Goal: Information Seeking & Learning: Learn about a topic

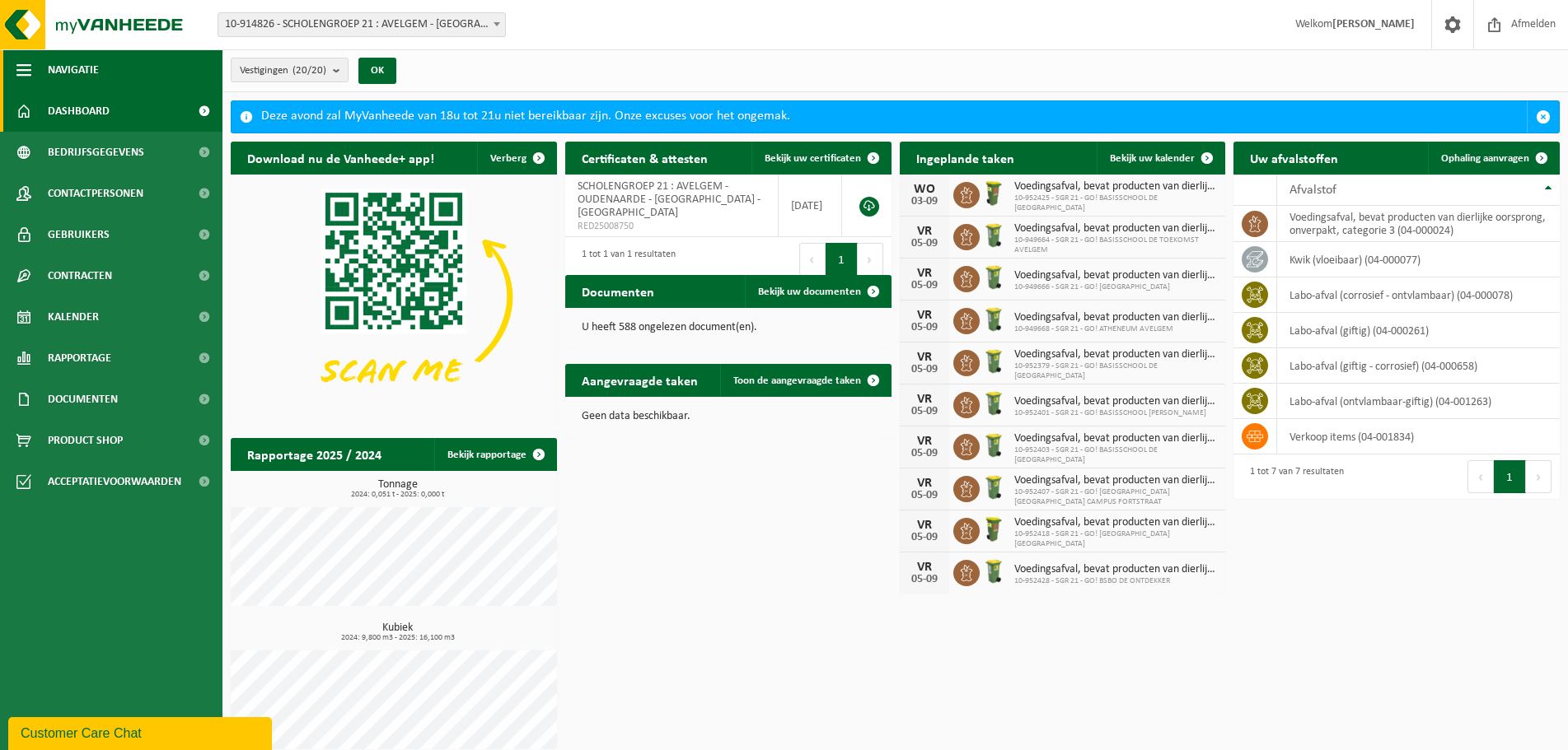
click at [20, 65] on span "button" at bounding box center [23, 70] width 14 height 42
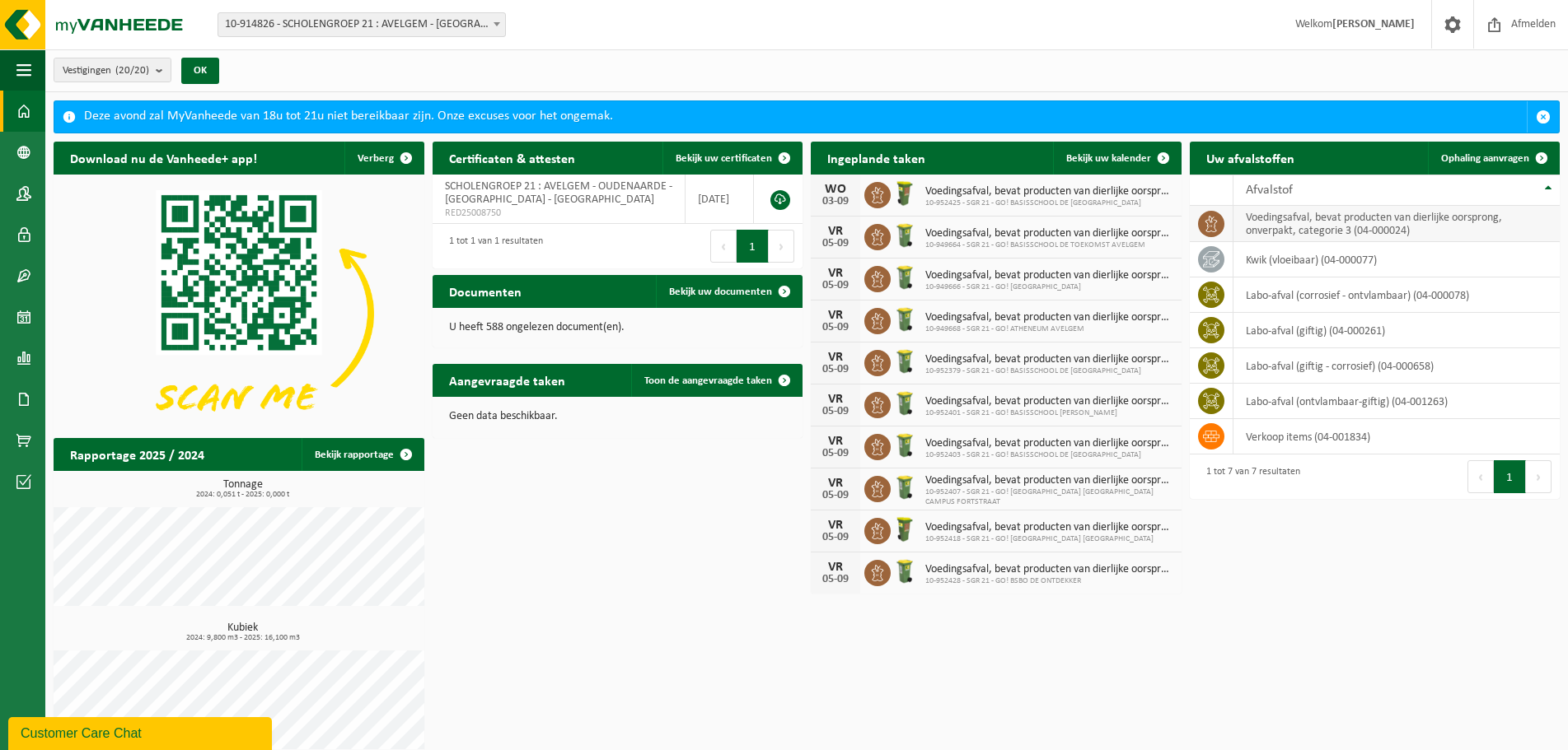
click at [1215, 219] on icon at bounding box center [1211, 223] width 16 height 16
click at [1321, 222] on td "voedingsafval, bevat producten van dierlijke oorsprong, onverpakt, categorie 3 …" at bounding box center [1397, 224] width 327 height 36
click at [1321, 225] on td "voedingsafval, bevat producten van dierlijke oorsprong, onverpakt, categorie 3 …" at bounding box center [1397, 224] width 327 height 36
click at [1547, 184] on th "Afvalstof" at bounding box center [1397, 190] width 327 height 31
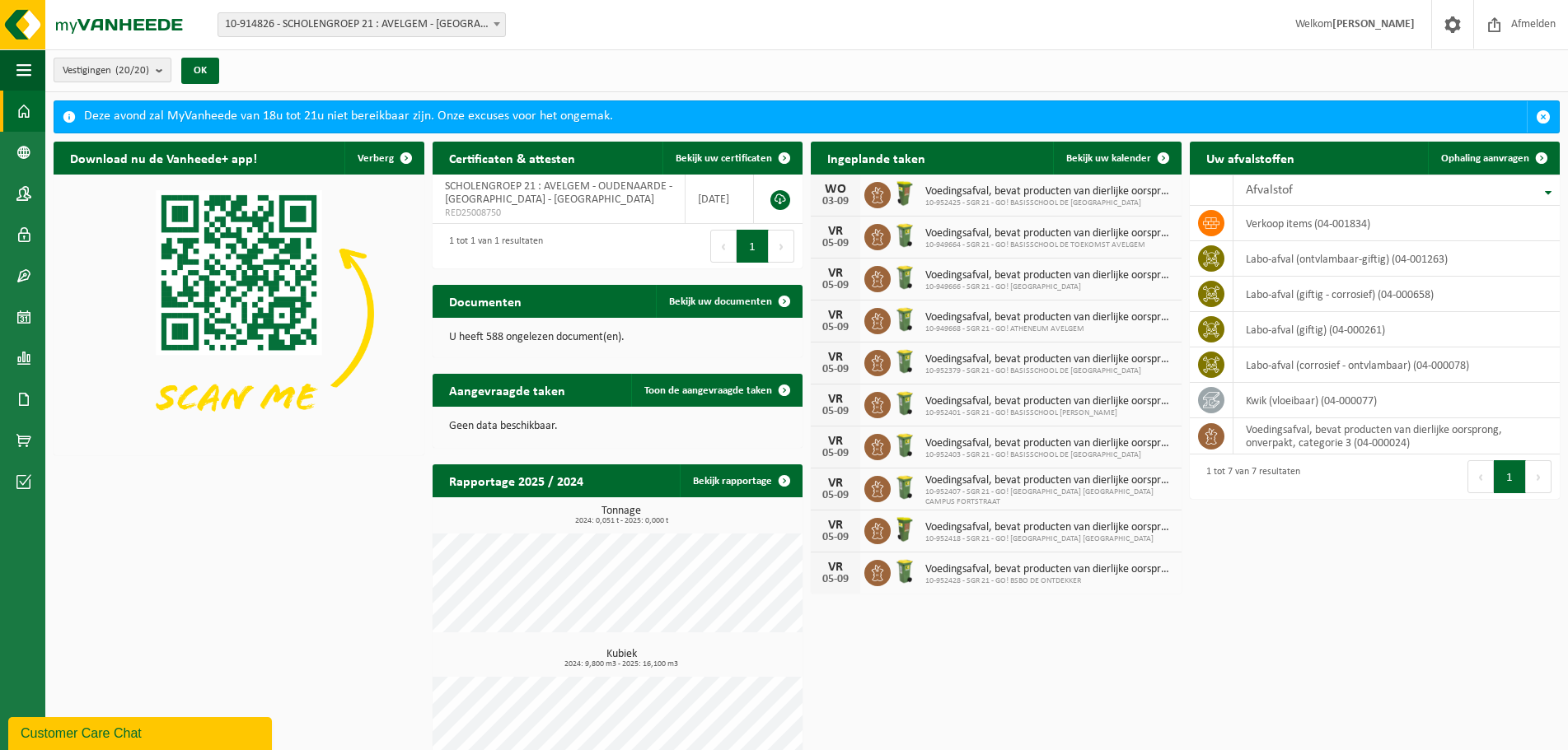
click at [159, 70] on b "submit" at bounding box center [162, 70] width 14 height 23
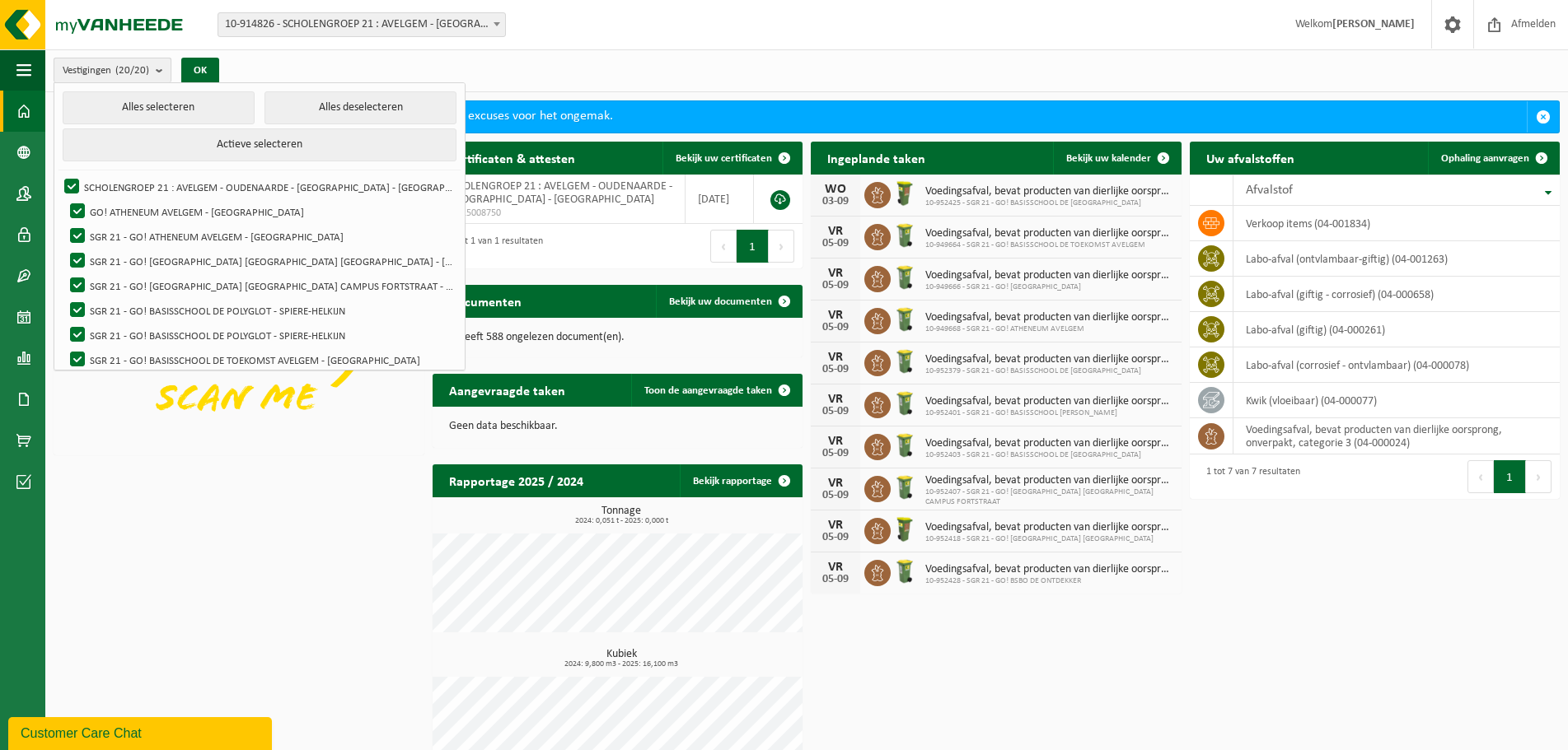
click at [159, 70] on b "submit" at bounding box center [162, 70] width 14 height 24
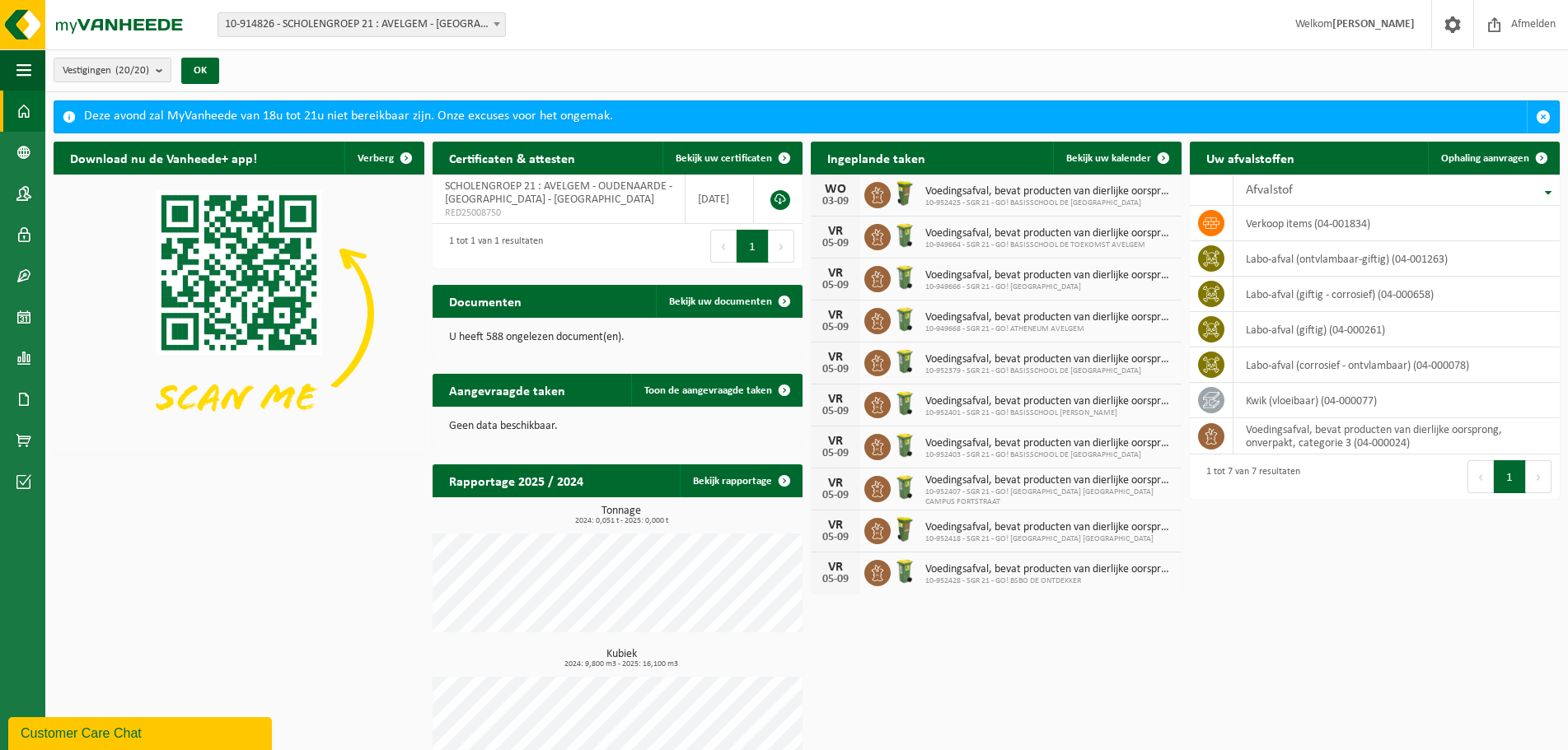
click at [1058, 403] on span "Voedingsafval, bevat producten van dierlijke oorsprong, onverpakt, categorie 3" at bounding box center [1049, 402] width 248 height 14
